Goal: Book appointment/travel/reservation

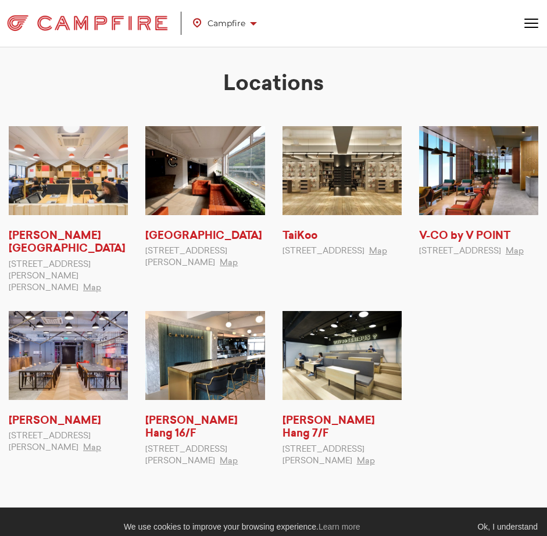
click at [438, 66] on div "Locations [PERSON_NAME][GEOGRAPHIC_DATA] [STREET_ADDRESS][PERSON_NAME][PERSON_N…" at bounding box center [273, 274] width 547 height 431
click at [531, 18] on div "Campfire [PERSON_NAME][GEOGRAPHIC_DATA] [GEOGRAPHIC_DATA] [GEOGRAPHIC_DATA] V-C…" at bounding box center [273, 23] width 547 height 29
click at [531, 19] on span "button" at bounding box center [531, 19] width 14 height 1
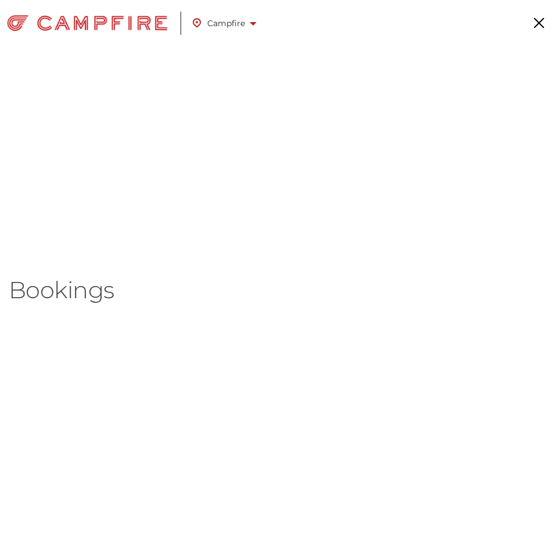
click at [540, 22] on span "button" at bounding box center [539, 22] width 10 height 10
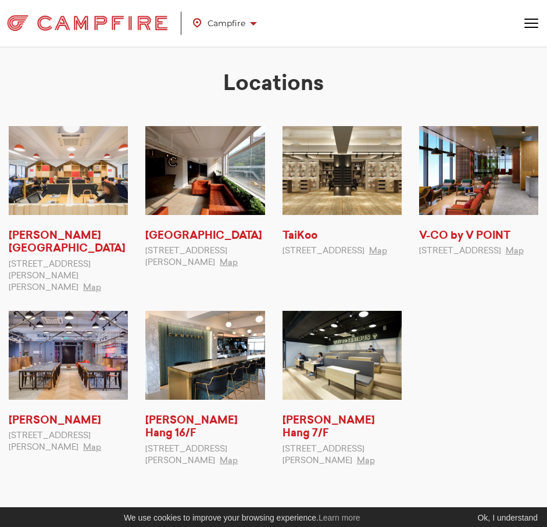
drag, startPoint x: 306, startPoint y: 251, endPoint x: 313, endPoint y: 259, distance: 11.1
click at [313, 255] on span "[STREET_ADDRESS]" at bounding box center [323, 251] width 82 height 8
copy span "[GEOGRAPHIC_DATA]"
click at [405, 80] on h2 "Locations" at bounding box center [273, 84] width 529 height 26
click at [249, 27] on span "Campfire" at bounding box center [225, 23] width 64 height 15
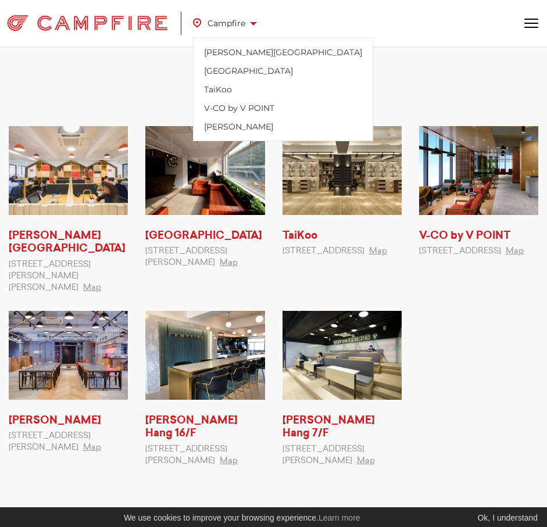
click at [531, 22] on button "Toggle navigation" at bounding box center [531, 24] width 14 height 10
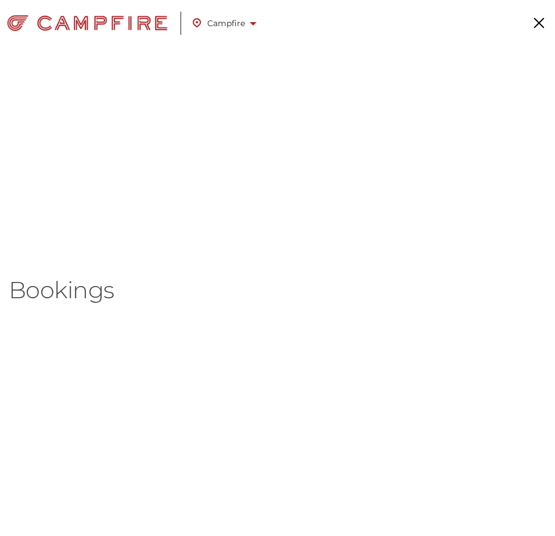
click at [148, 26] on img at bounding box center [87, 23] width 175 height 23
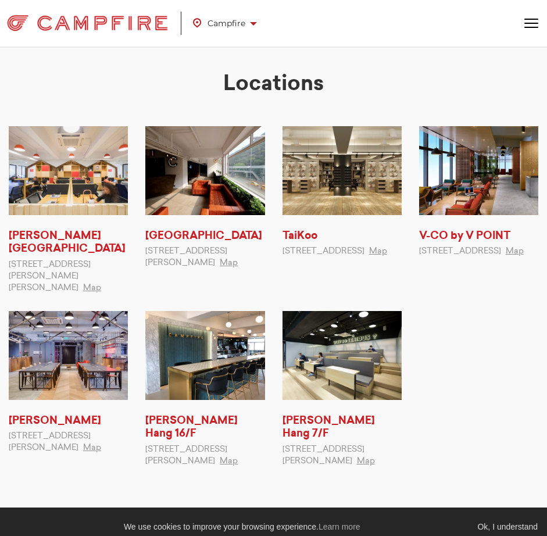
click at [526, 20] on button "Toggle navigation" at bounding box center [531, 24] width 14 height 10
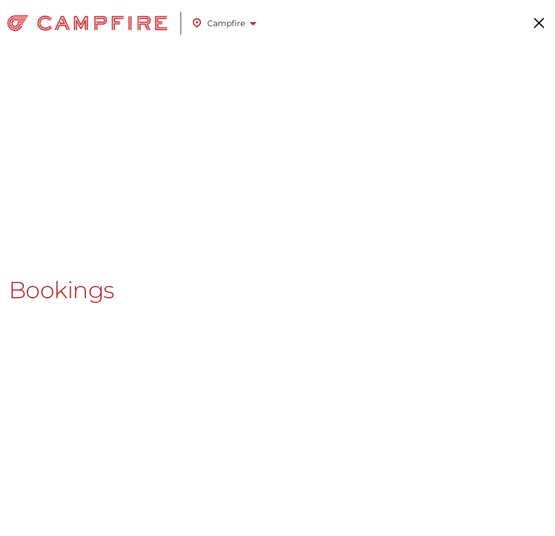
click at [49, 288] on link "Bookings" at bounding box center [62, 288] width 106 height 19
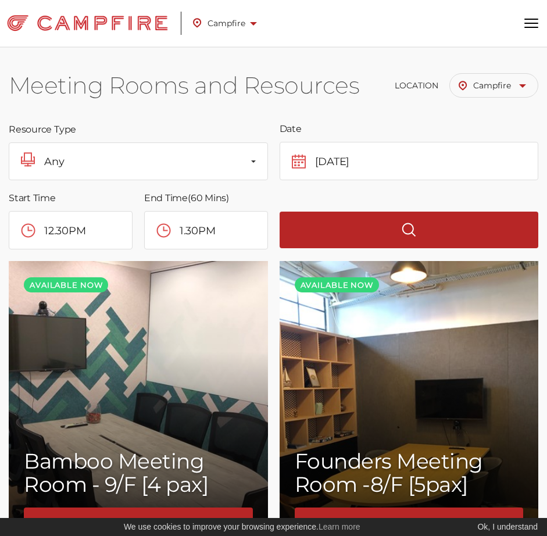
scroll to position [463, 0]
